Goal: Task Accomplishment & Management: Manage account settings

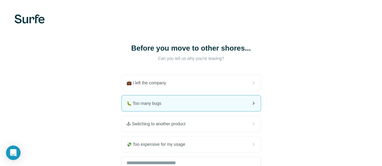
scroll to position [71, 0]
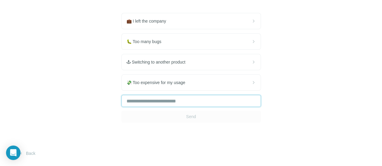
click at [121, 103] on input "text" at bounding box center [191, 101] width 140 height 12
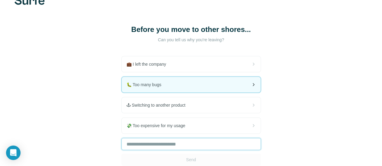
scroll to position [0, 0]
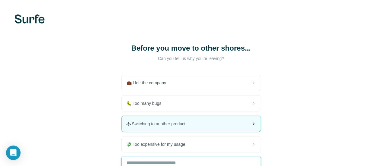
type input "*"
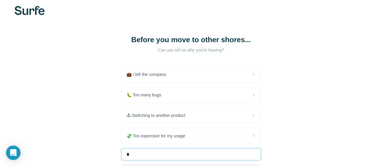
scroll to position [69, 0]
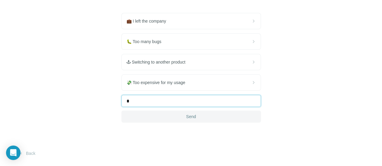
type input "*"
click at [186, 119] on span "Send" at bounding box center [191, 117] width 10 height 6
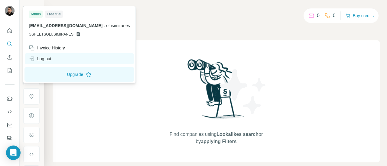
click at [47, 57] on div "Log out" at bounding box center [40, 59] width 23 height 6
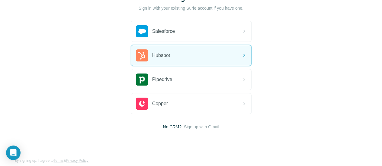
scroll to position [57, 0]
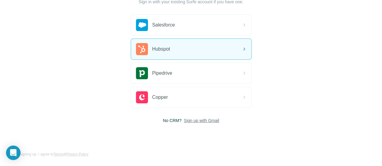
click at [184, 121] on span "Sign up with Gmail" at bounding box center [201, 121] width 35 height 6
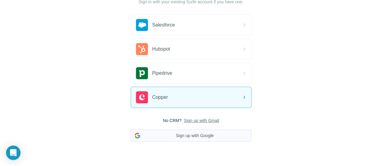
click at [131, 138] on button "Sign up with Google" at bounding box center [191, 136] width 121 height 12
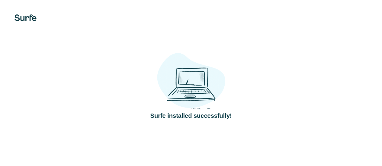
scroll to position [43, 0]
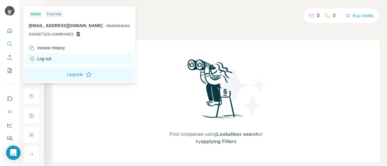
click at [53, 60] on div "Log out" at bounding box center [79, 58] width 108 height 11
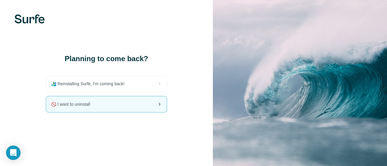
click at [109, 104] on div "🚫 I want to uninstall" at bounding box center [106, 105] width 120 height 16
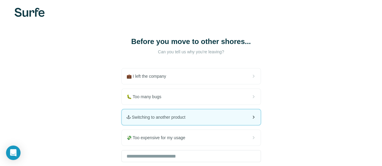
scroll to position [71, 0]
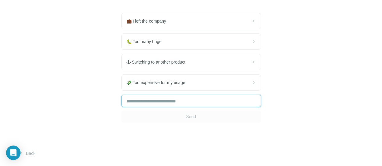
click at [121, 100] on input "text" at bounding box center [191, 101] width 140 height 12
type input "*"
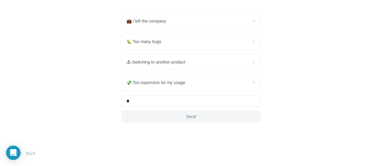
click at [108, 123] on div "Before you move to other shores... Can you tell us why you're leaving? 💼 I left…" at bounding box center [191, 52] width 382 height 228
click at [186, 119] on span "Send" at bounding box center [191, 117] width 10 height 6
